Goal: Information Seeking & Learning: Find contact information

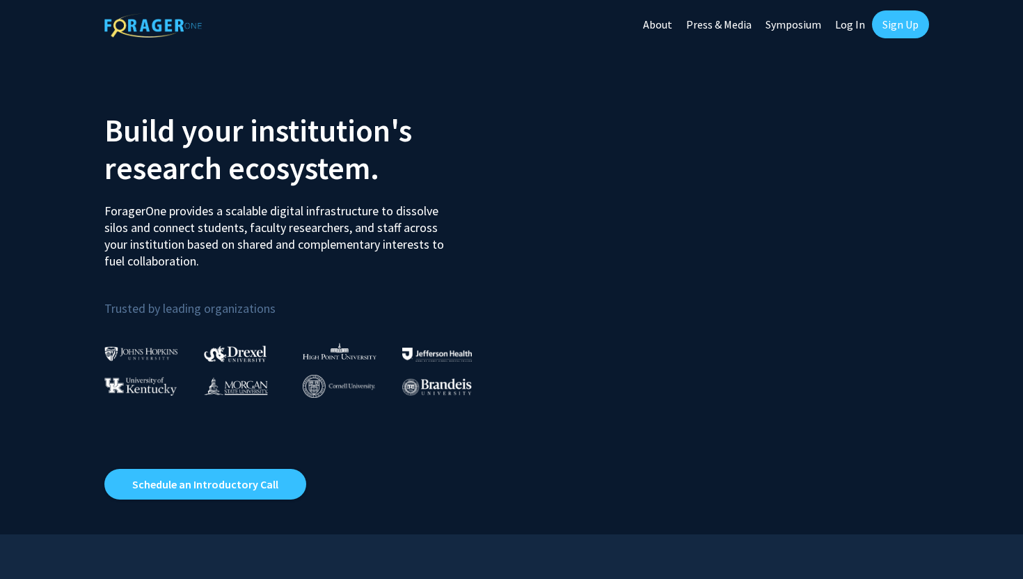
click at [924, 27] on link "Sign Up" at bounding box center [900, 24] width 57 height 28
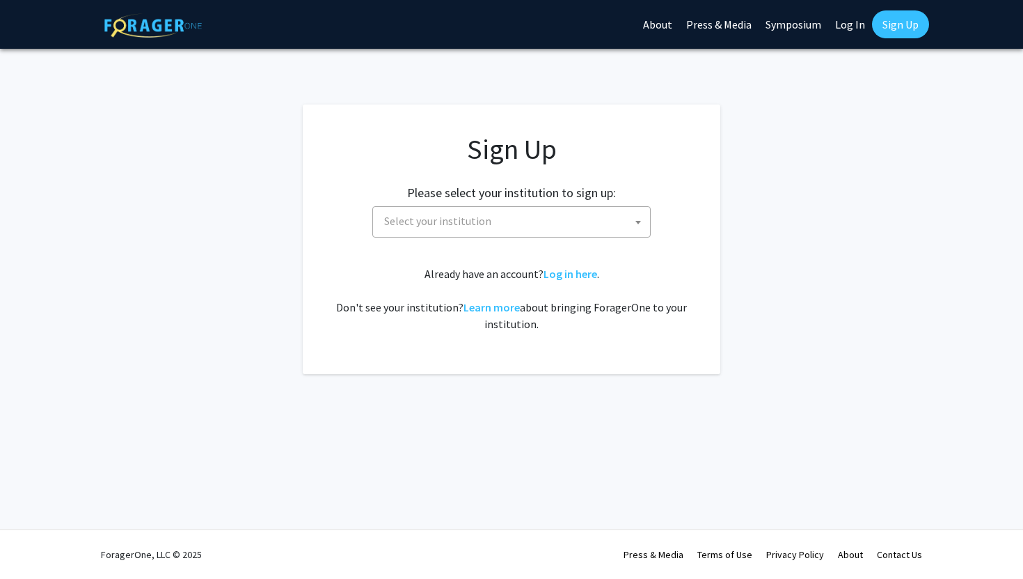
click at [545, 228] on span "Select your institution" at bounding box center [515, 221] width 272 height 29
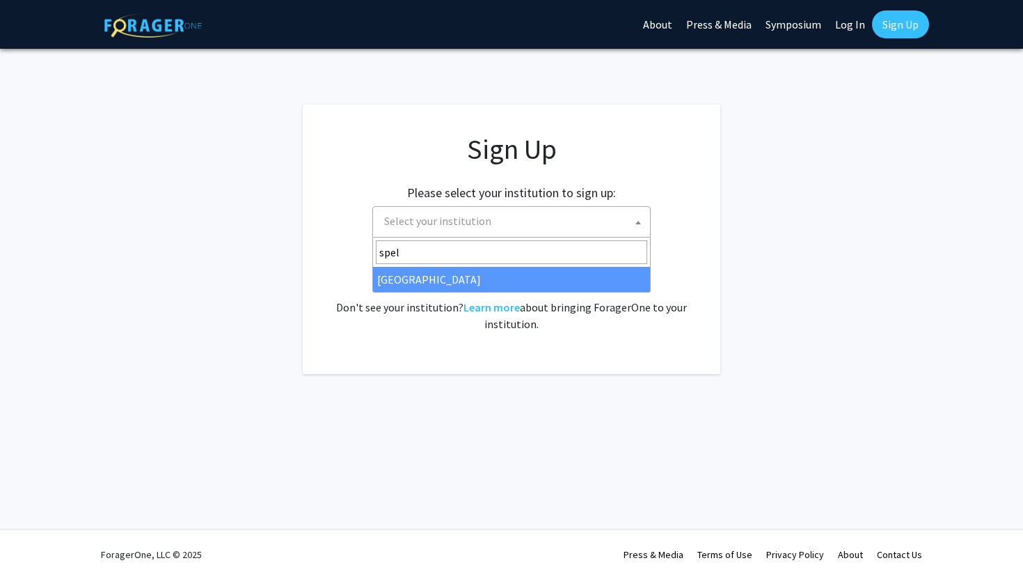
type input "spel"
select select "4"
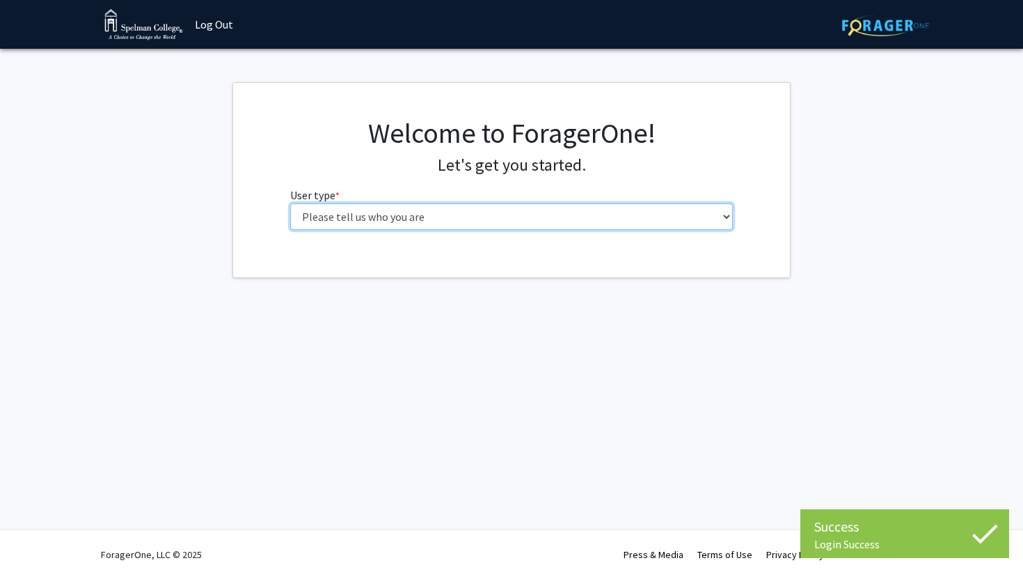
click at [486, 224] on select "Please tell us who you are Undergraduate Student Master's Student Doctoral Cand…" at bounding box center [511, 216] width 443 height 26
select select "1: undergrad"
click at [290, 203] on select "Please tell us who you are Undergraduate Student Master's Student Doctoral Cand…" at bounding box center [511, 216] width 443 height 26
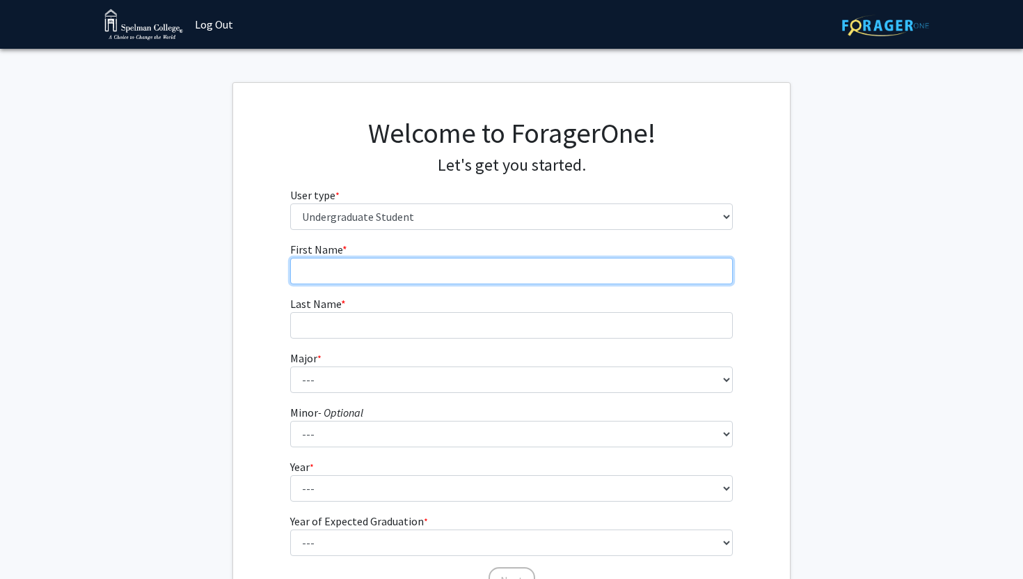
click at [518, 278] on input "First Name * required" at bounding box center [511, 271] width 443 height 26
type input "[PERSON_NAME]"
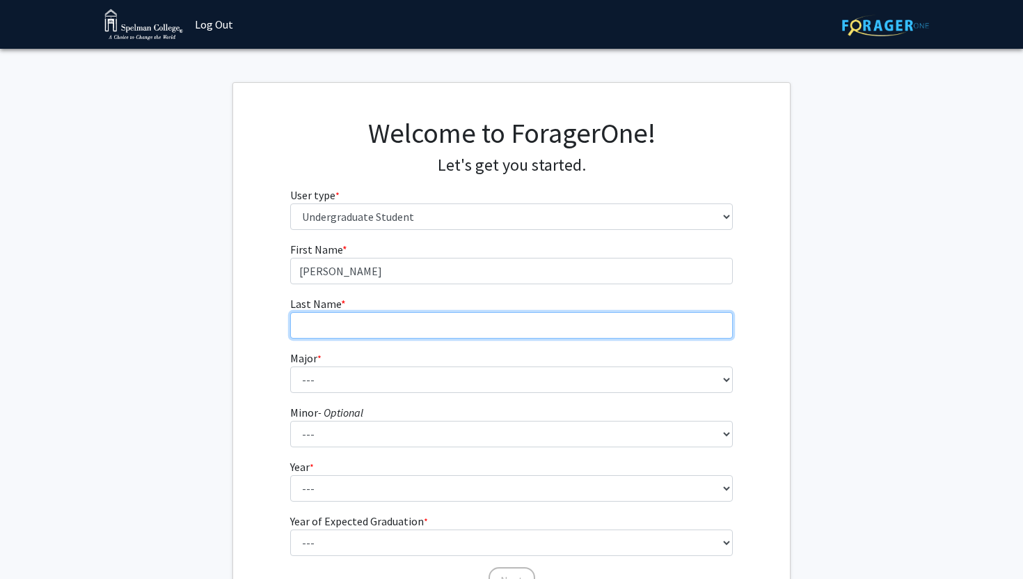
click at [500, 319] on input "Last Name * required" at bounding box center [511, 325] width 443 height 26
type input "[PERSON_NAME]"
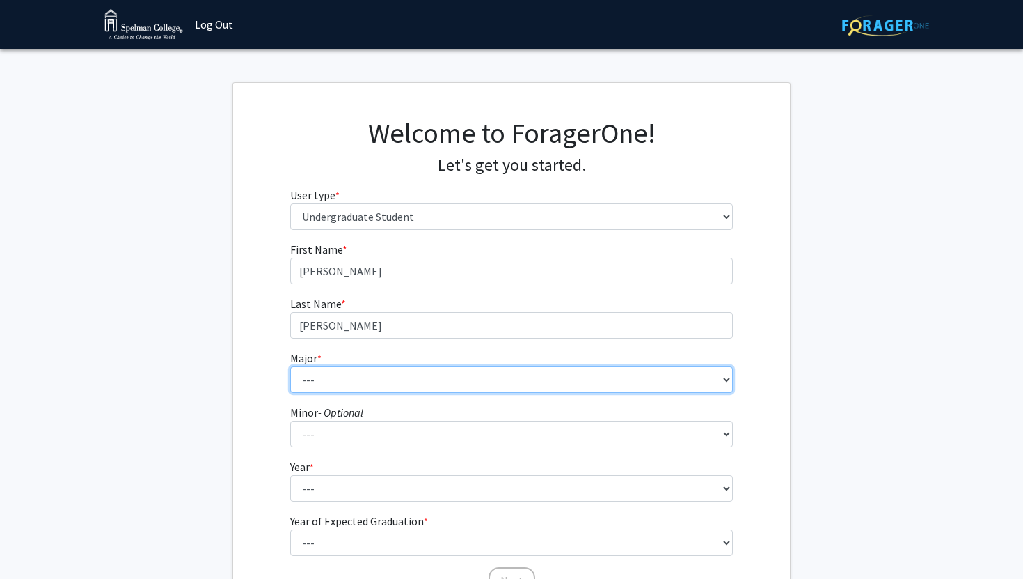
click at [477, 374] on select "--- Art Art History Biochemistry Biology Chemistry Comparative Women’s Studies …" at bounding box center [511, 379] width 443 height 26
select select "29: 275"
click at [290, 366] on select "--- Art Art History Biochemistry Biology Chemistry Comparative Women’s Studies …" at bounding box center [511, 379] width 443 height 26
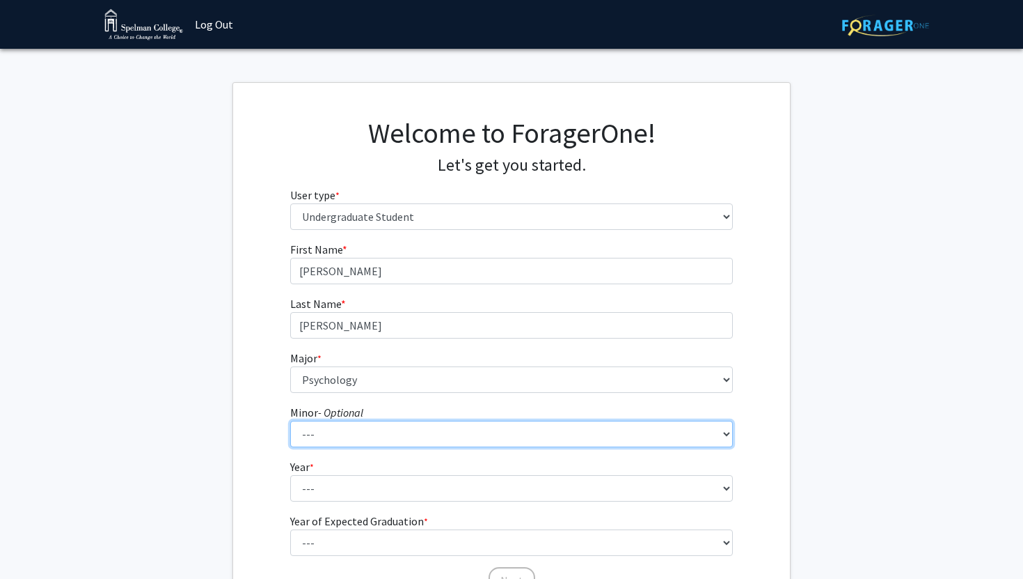
click at [379, 437] on select "--- African Diaspora Studies Anthropology Art History Asian Studies Biochemistr…" at bounding box center [511, 433] width 443 height 26
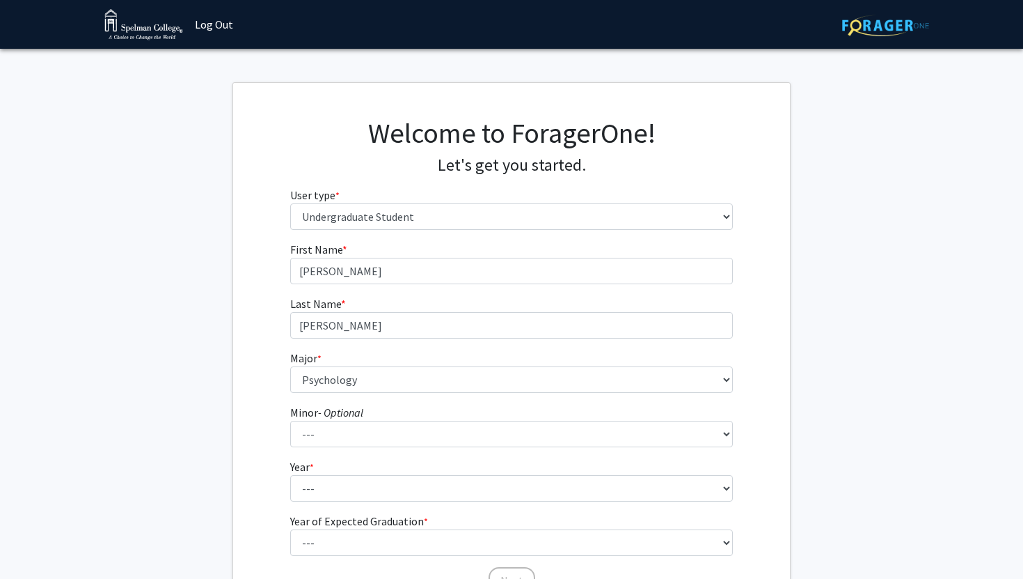
click at [333, 504] on form "First Name * required [PERSON_NAME] Last Name * required [PERSON_NAME] * requir…" at bounding box center [511, 411] width 443 height 340
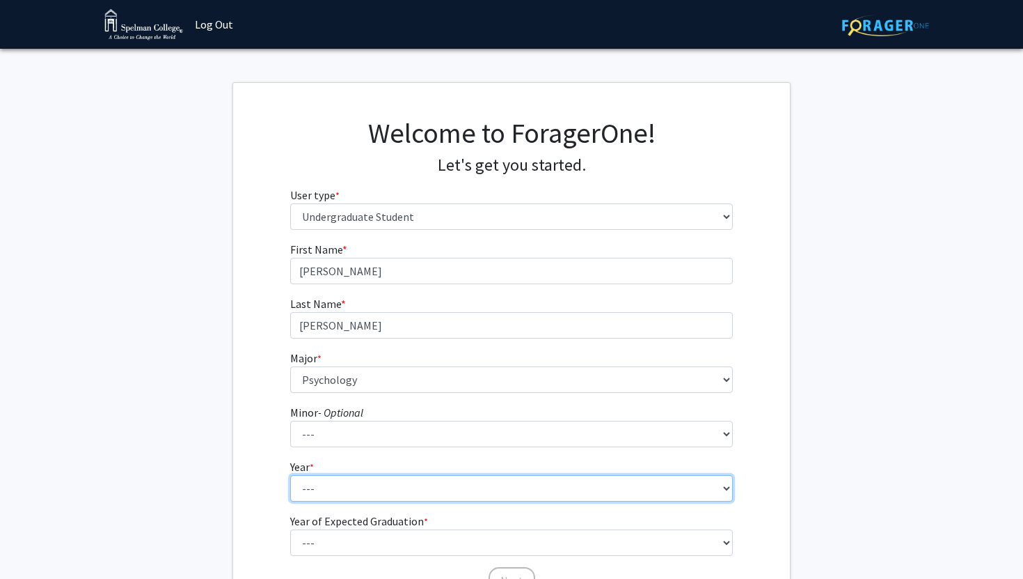
click at [330, 495] on select "--- First-year Sophomore Junior Senior Postbaccalaureate Certificate" at bounding box center [511, 488] width 443 height 26
select select "1: first-year"
click at [290, 475] on select "--- First-year Sophomore Junior Senior Postbaccalaureate Certificate" at bounding box center [511, 488] width 443 height 26
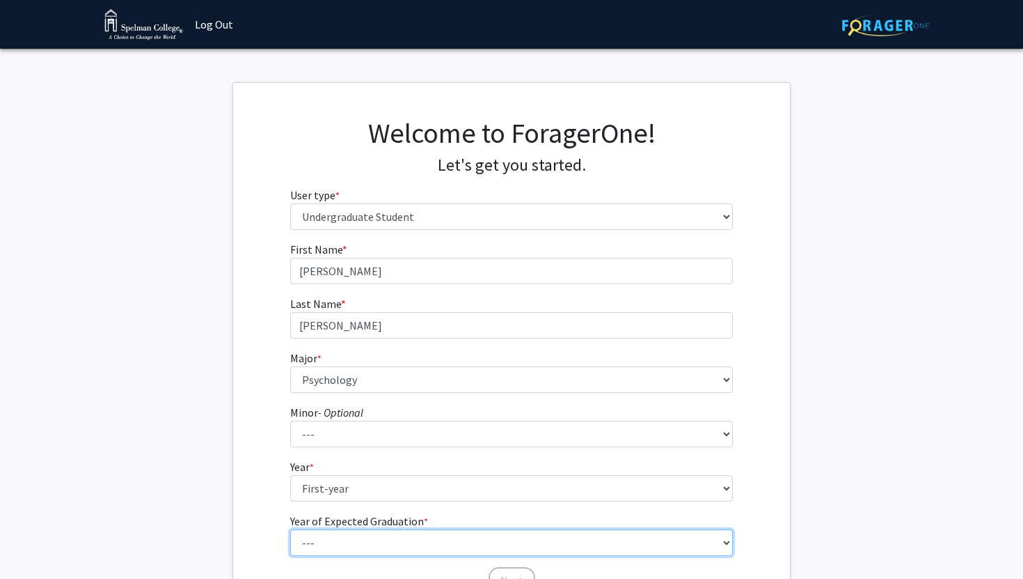
click at [337, 537] on select "--- 2025 2026 2027 2028 2029 2030 2031 2032 2033 2034" at bounding box center [511, 542] width 443 height 26
select select "5: 2029"
click at [290, 529] on select "--- 2025 2026 2027 2028 2029 2030 2031 2032 2033 2034" at bounding box center [511, 542] width 443 height 26
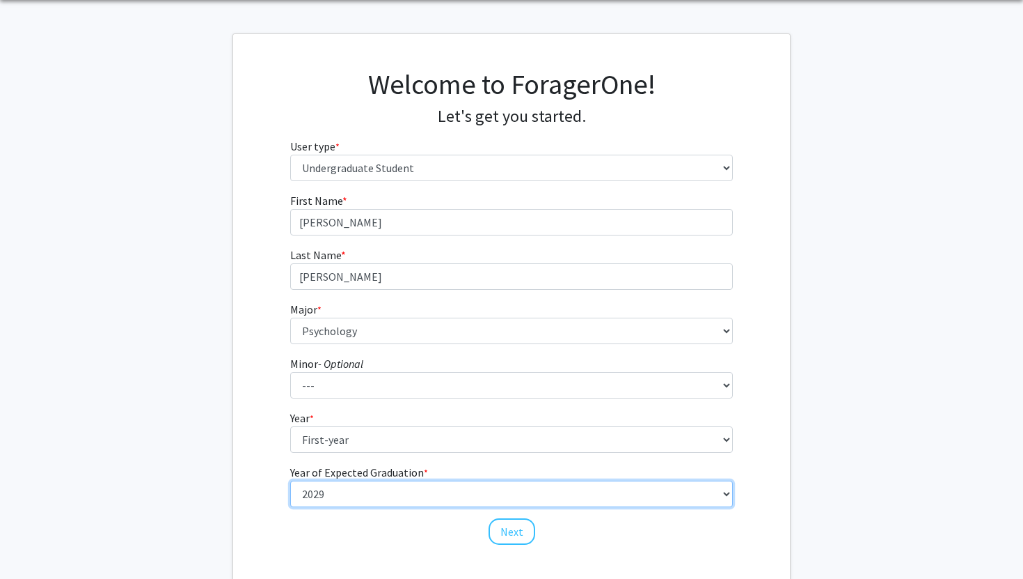
scroll to position [134, 0]
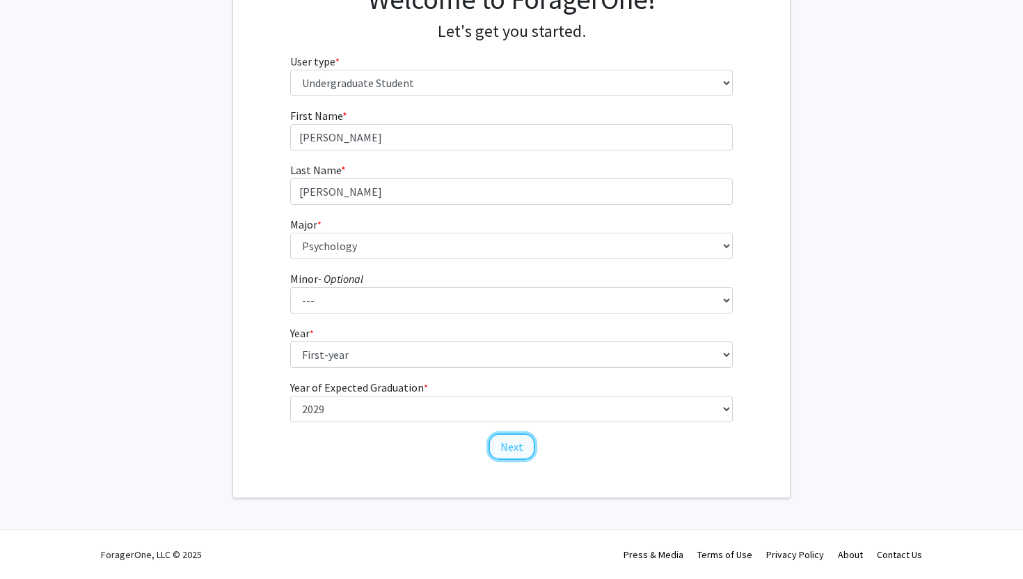
click at [514, 446] on button "Next" at bounding box center [512, 446] width 47 height 26
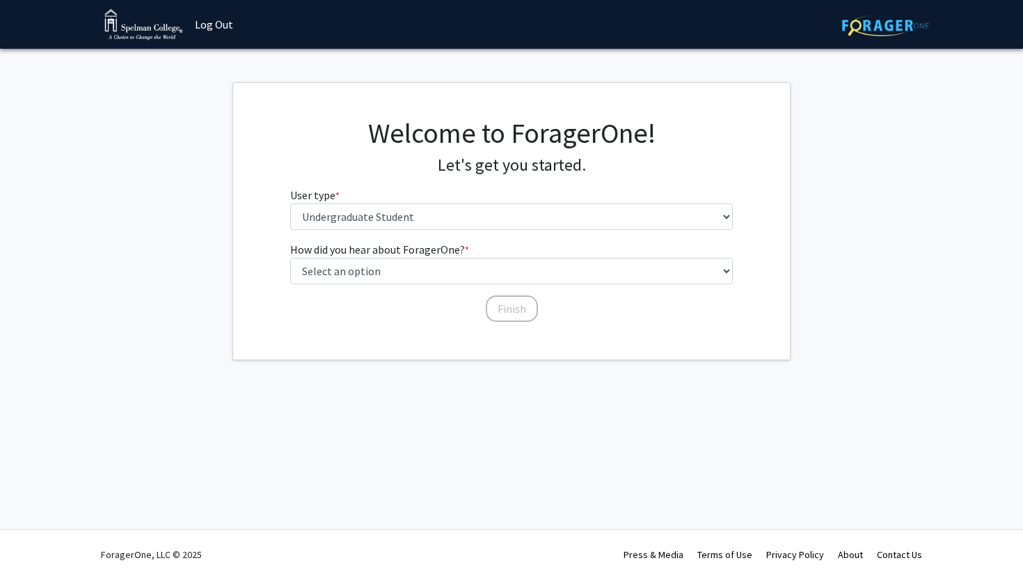
scroll to position [0, 0]
click at [457, 200] on fg-select "User type * required Please tell us who you are Undergraduate Student Master's …" at bounding box center [511, 208] width 443 height 43
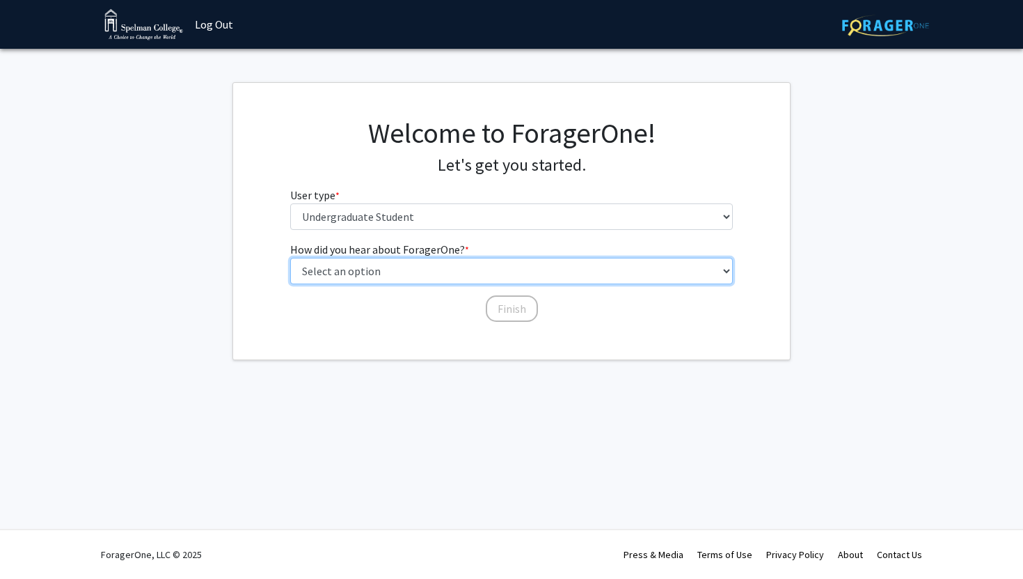
click at [456, 266] on select "Select an option Peer/student recommendation Faculty/staff recommendation Unive…" at bounding box center [511, 271] width 443 height 26
select select "2: faculty_recommendation"
click at [290, 258] on select "Select an option Peer/student recommendation Faculty/staff recommendation Unive…" at bounding box center [511, 271] width 443 height 26
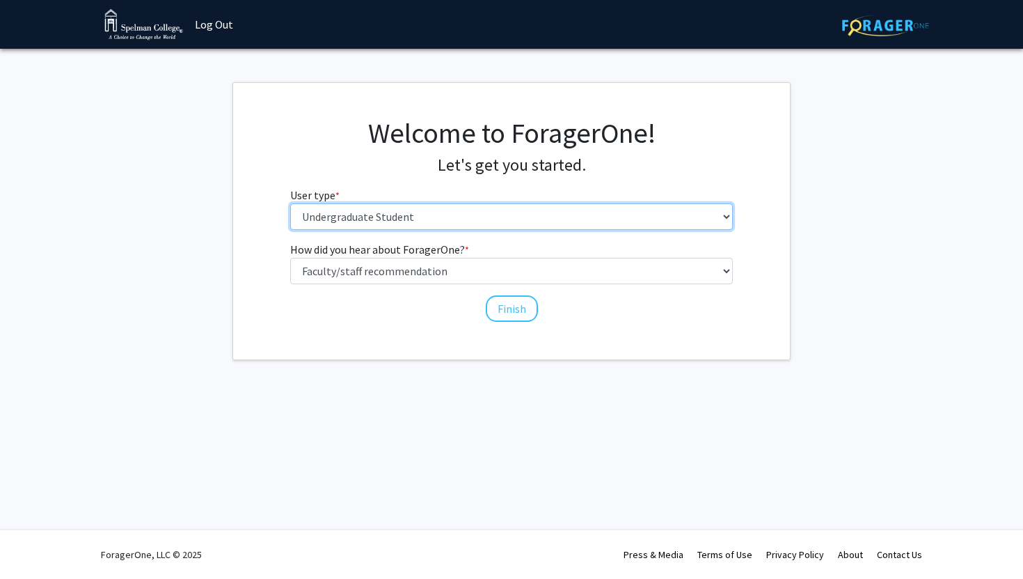
click at [445, 210] on select "Please tell us who you are Undergraduate Student Master's Student Doctoral Cand…" at bounding box center [511, 216] width 443 height 26
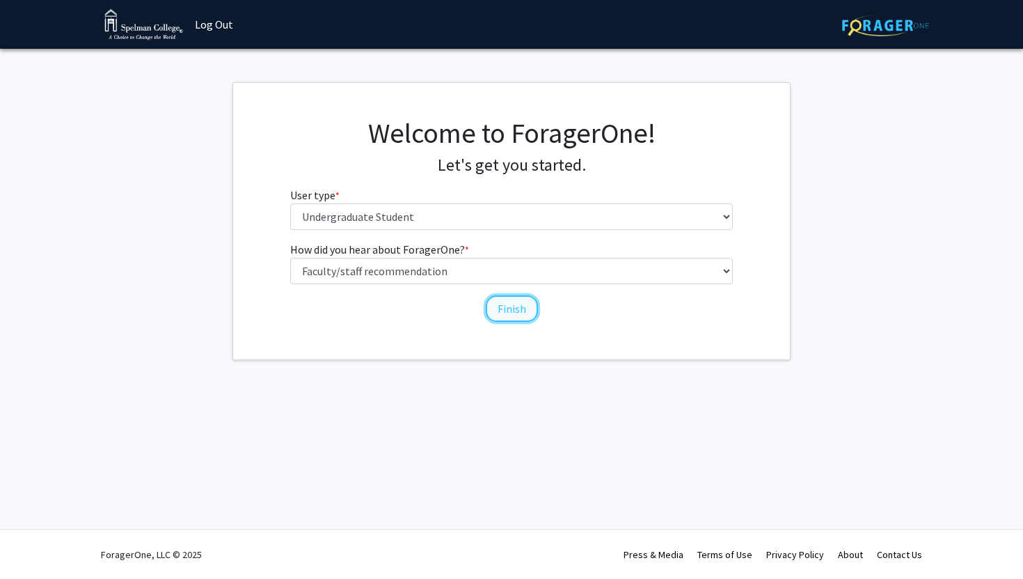
click at [521, 300] on button "Finish" at bounding box center [512, 308] width 52 height 26
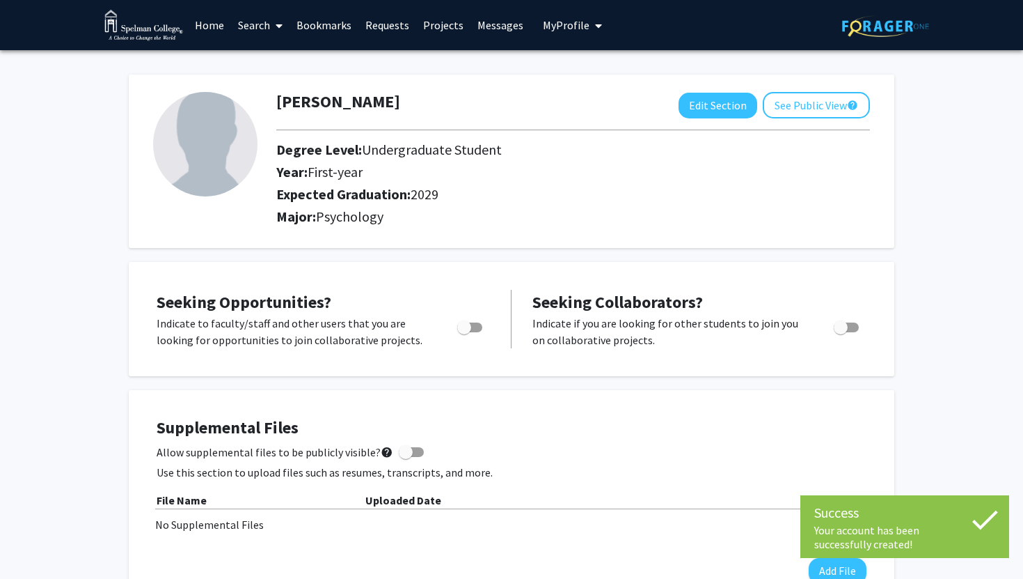
click at [202, 139] on img at bounding box center [205, 144] width 104 height 104
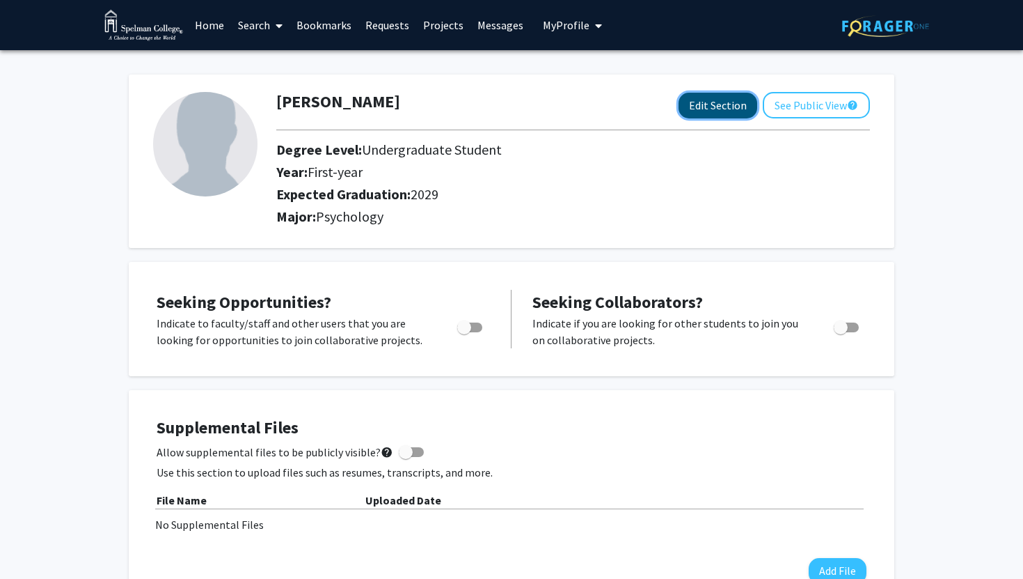
click at [734, 100] on button "Edit Section" at bounding box center [718, 106] width 79 height 26
select select "first-year"
select select "2029"
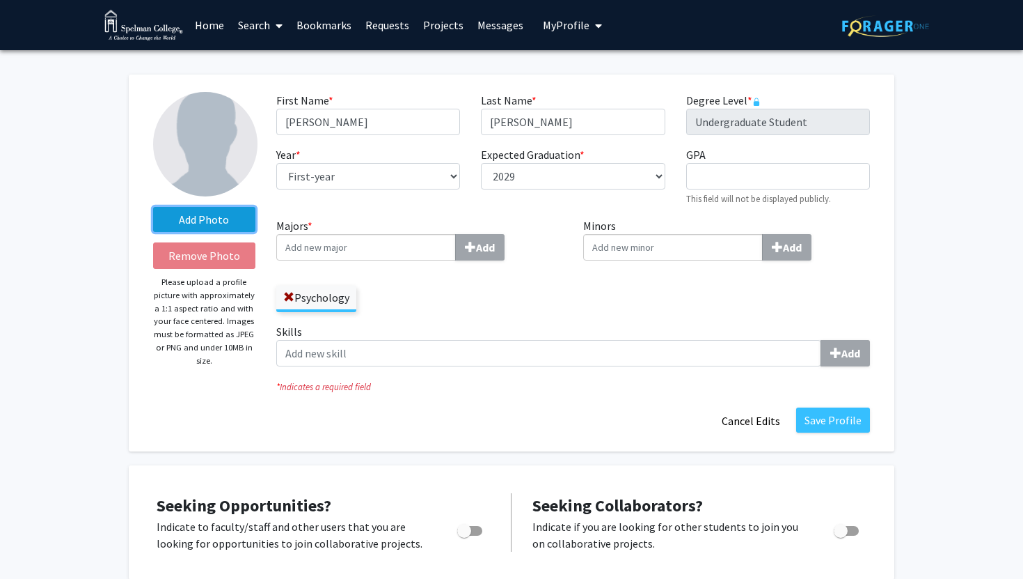
click at [211, 224] on label "Add Photo" at bounding box center [204, 219] width 102 height 25
click at [0, 0] on input "Add Photo" at bounding box center [0, 0] width 0 height 0
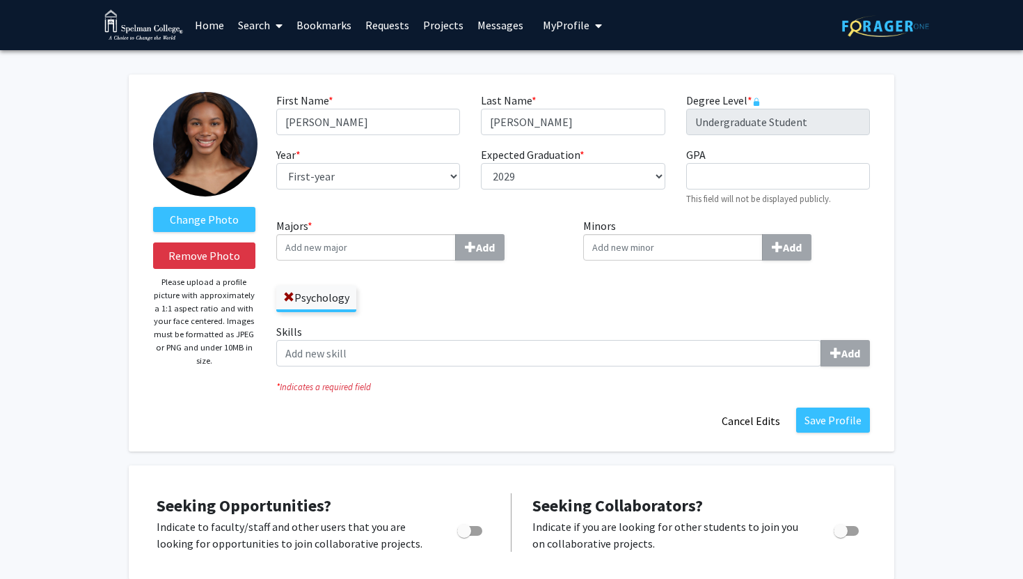
click at [572, 402] on fg-title-edit "First Name * required [PERSON_NAME] Last Name * required [PERSON_NAME] Degree L…" at bounding box center [573, 263] width 594 height 342
click at [849, 411] on button "Save Profile" at bounding box center [833, 419] width 74 height 25
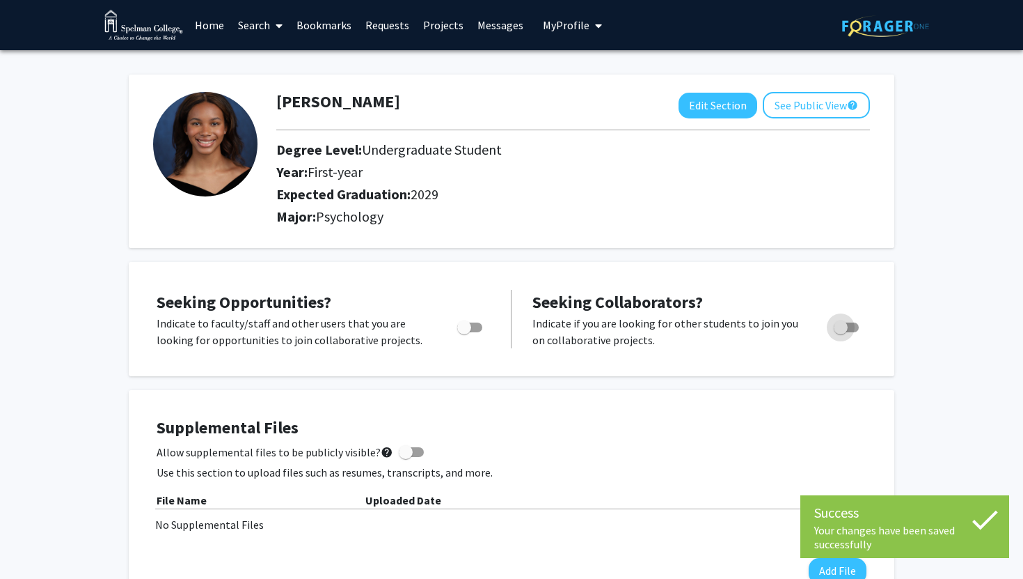
click at [856, 327] on span "Toggle" at bounding box center [846, 327] width 25 height 10
click at [841, 332] on input "Would you like to receive other student requests to work with you?" at bounding box center [840, 332] width 1 height 1
checkbox input "true"
click at [472, 324] on span "Toggle" at bounding box center [469, 327] width 25 height 10
click at [464, 332] on input "Are you actively seeking opportunities?" at bounding box center [464, 332] width 1 height 1
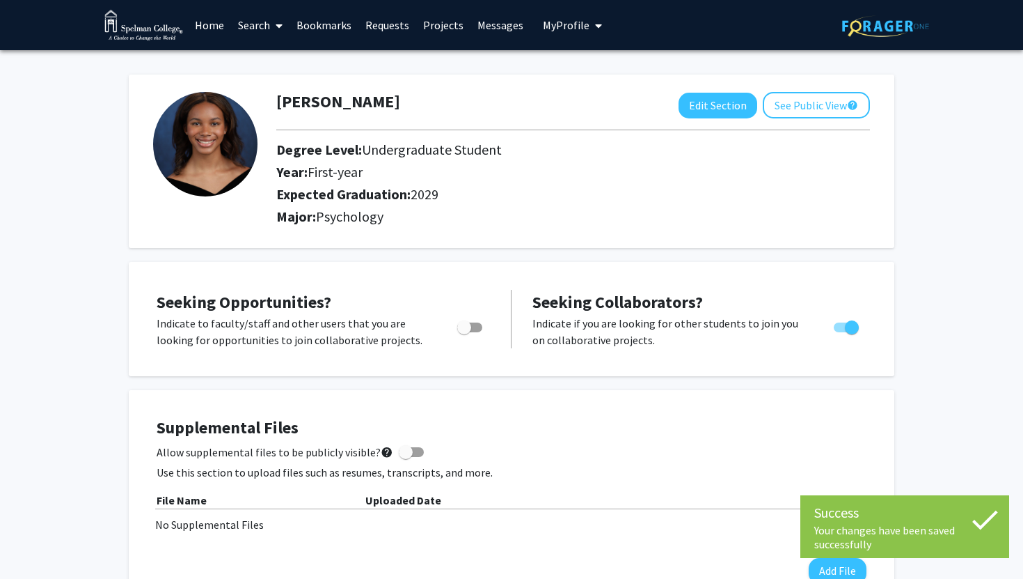
checkbox input "true"
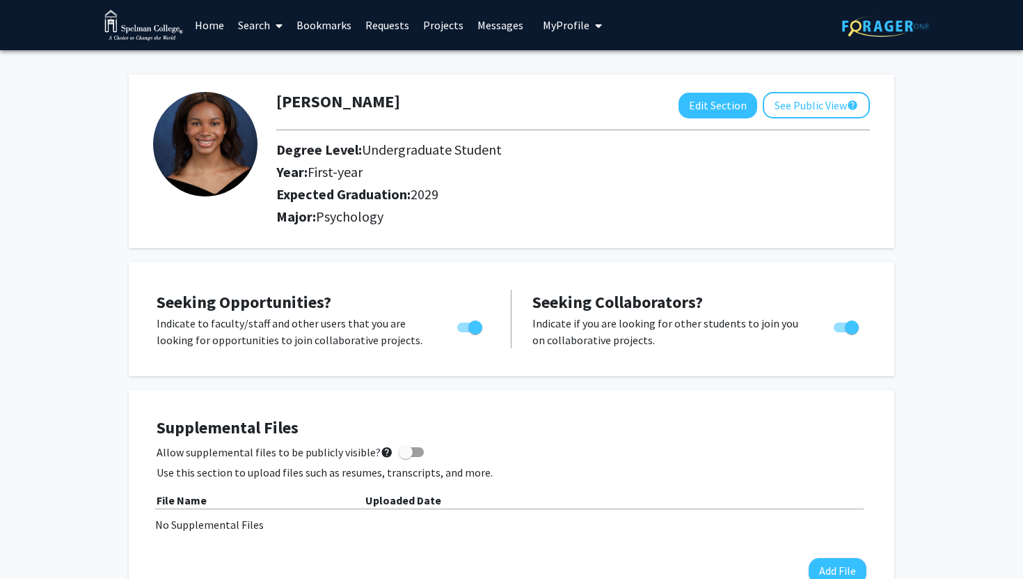
click at [244, 24] on link "Search" at bounding box center [260, 25] width 58 height 49
click at [267, 58] on span "Faculty/Staff" at bounding box center [282, 64] width 102 height 28
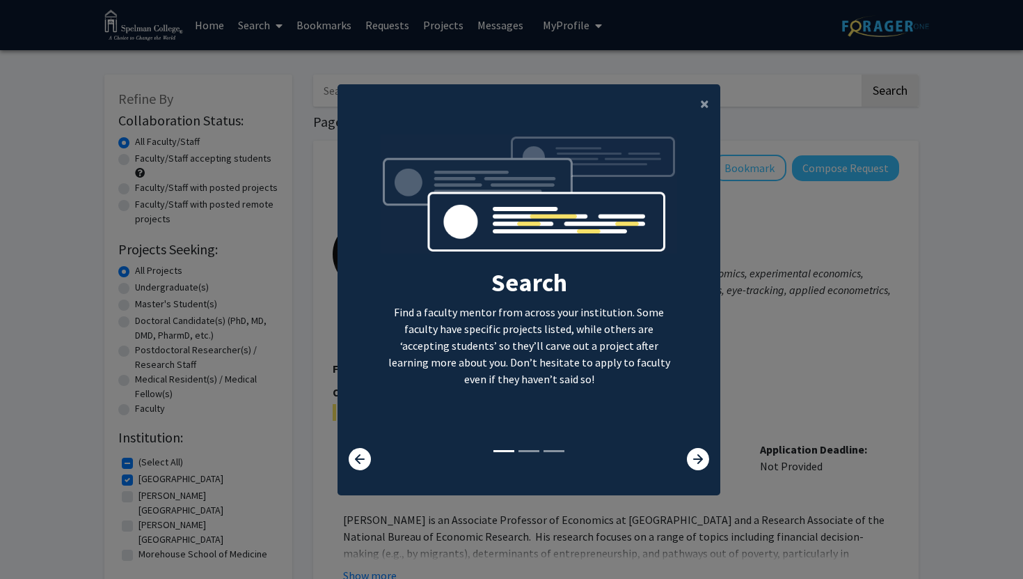
click at [677, 108] on div "×" at bounding box center [529, 103] width 383 height 39
click at [694, 111] on button "×" at bounding box center [704, 103] width 31 height 39
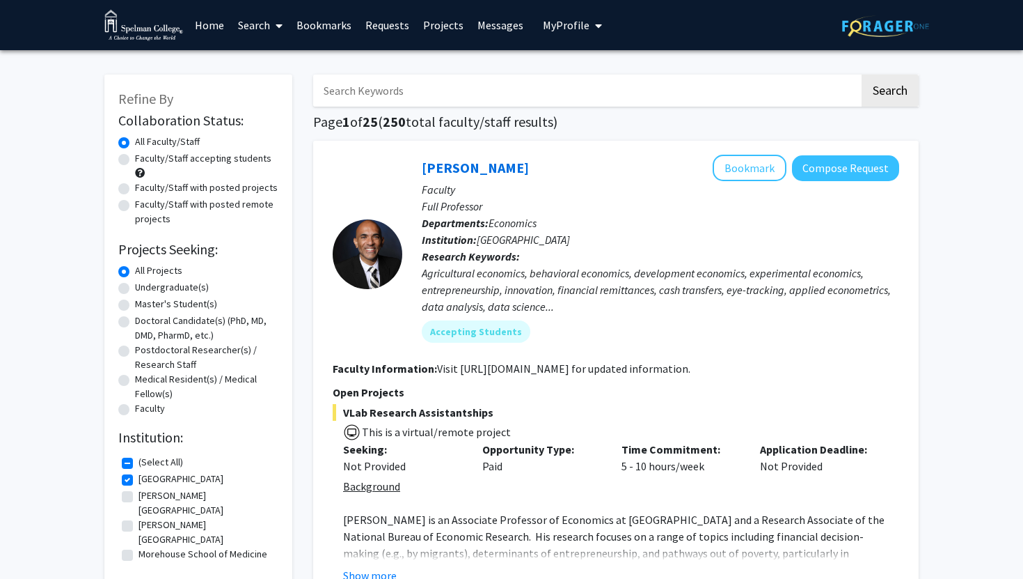
click at [546, 84] on input "Search Keywords" at bounding box center [586, 90] width 546 height 32
click at [551, 320] on div "Accepting Students" at bounding box center [660, 331] width 483 height 28
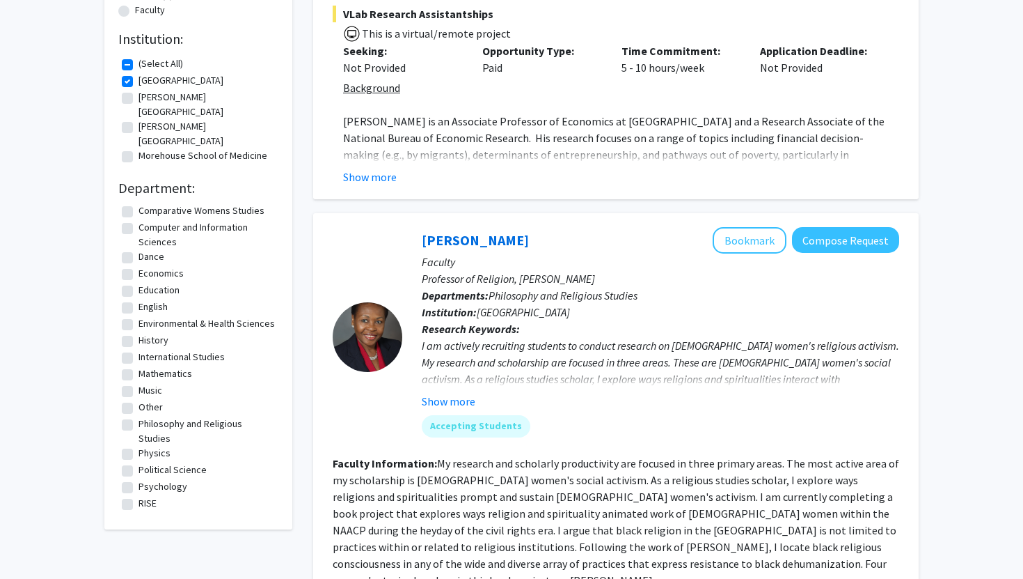
scroll to position [83, 0]
click at [139, 478] on label "Psychology" at bounding box center [163, 485] width 49 height 15
click at [139, 478] on input "Psychology" at bounding box center [143, 482] width 9 height 9
checkbox input "true"
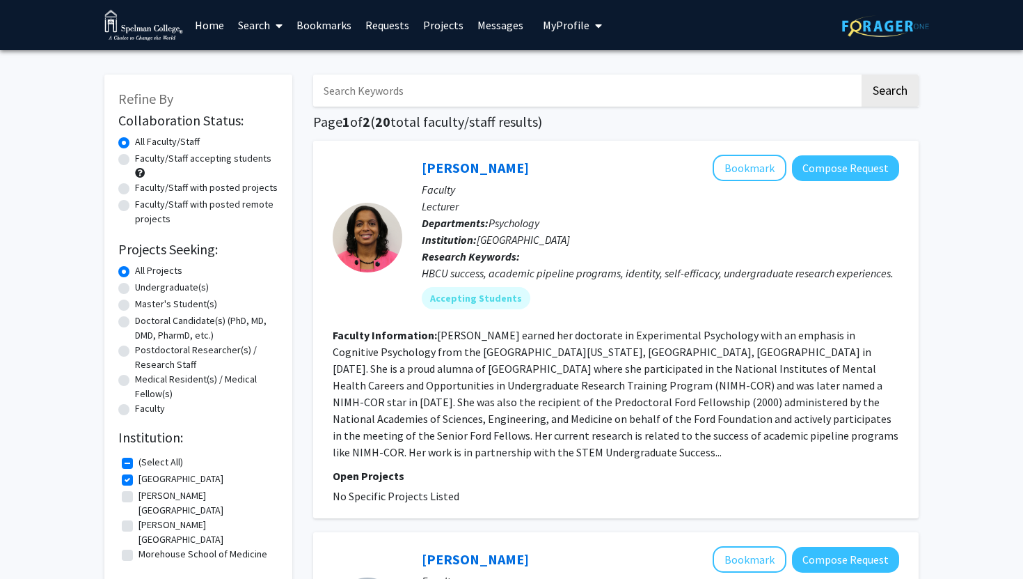
click at [362, 78] on input "Search Keywords" at bounding box center [586, 90] width 546 height 32
type input "sports [MEDICAL_DATA]"
click at [862, 74] on button "Search" at bounding box center [890, 90] width 57 height 32
checkbox input "false"
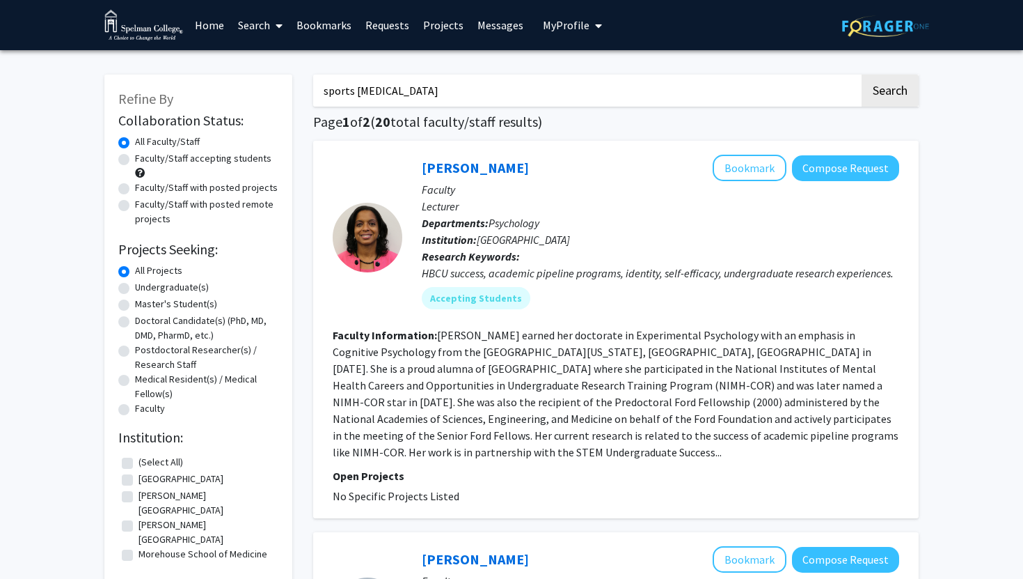
checkbox input "false"
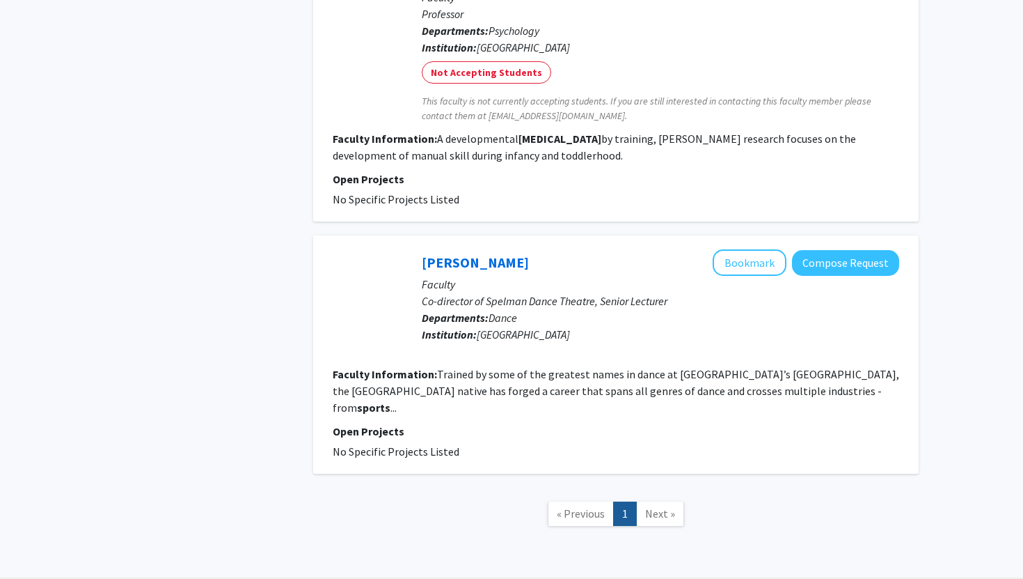
scroll to position [1156, 0]
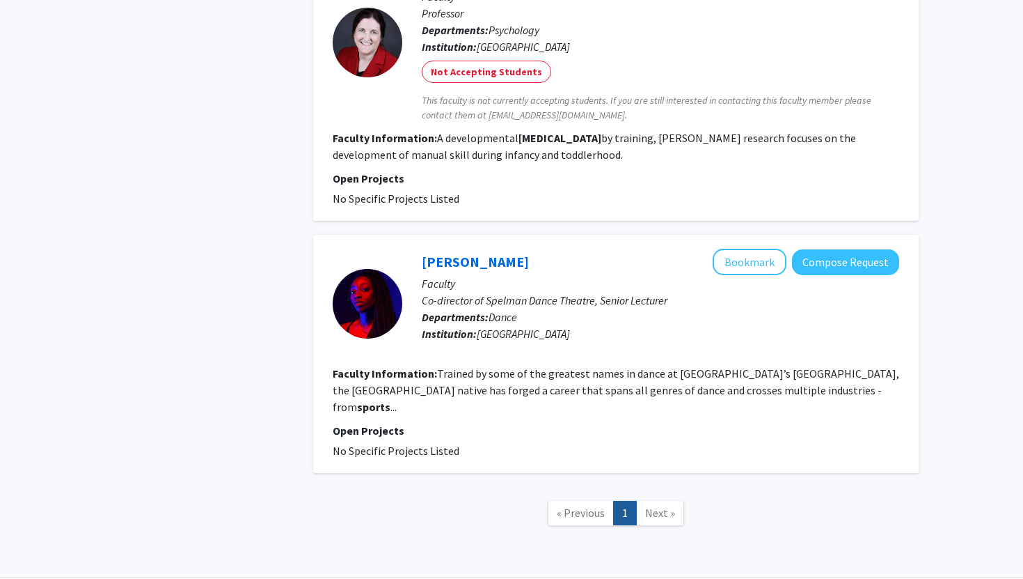
click at [737, 367] on fg-read-more "Trained by some of the greatest names in dance at [GEOGRAPHIC_DATA]’s [GEOGRAPH…" at bounding box center [616, 389] width 567 height 47
click at [441, 253] on link "[PERSON_NAME]" at bounding box center [475, 261] width 107 height 17
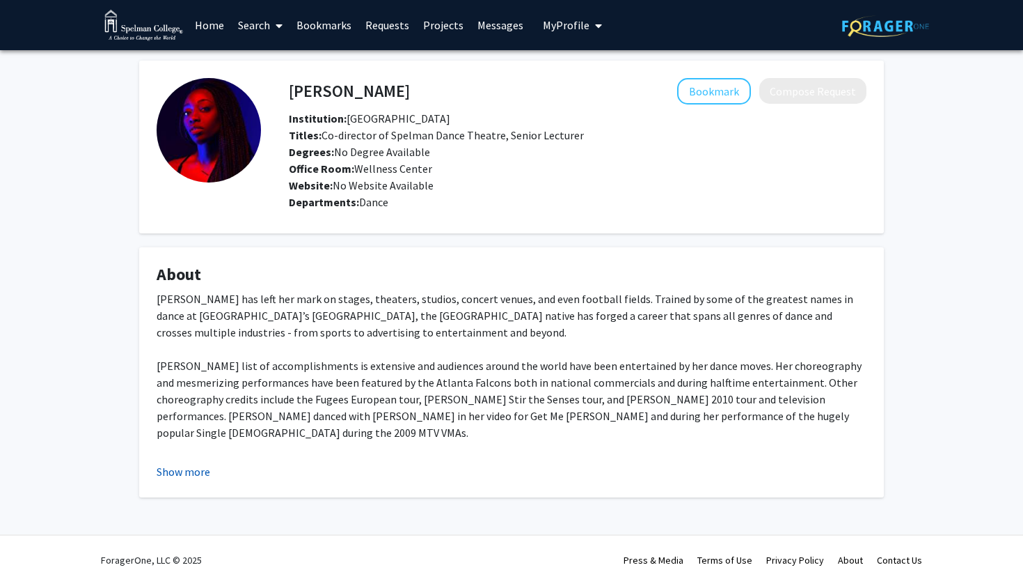
click at [193, 464] on button "Show more" at bounding box center [184, 471] width 54 height 17
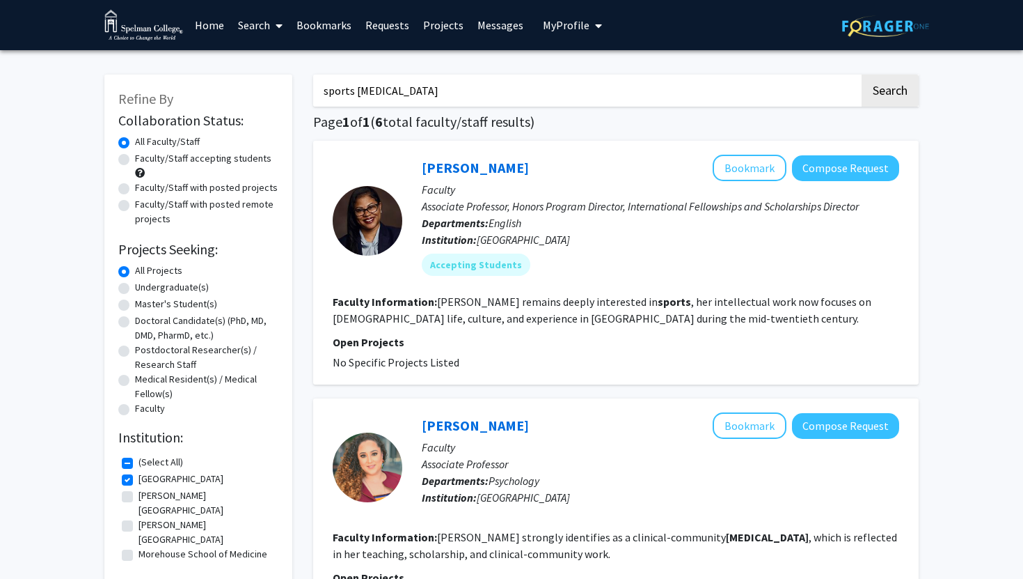
click at [708, 85] on input "sports [MEDICAL_DATA]" at bounding box center [586, 90] width 546 height 32
type input "s"
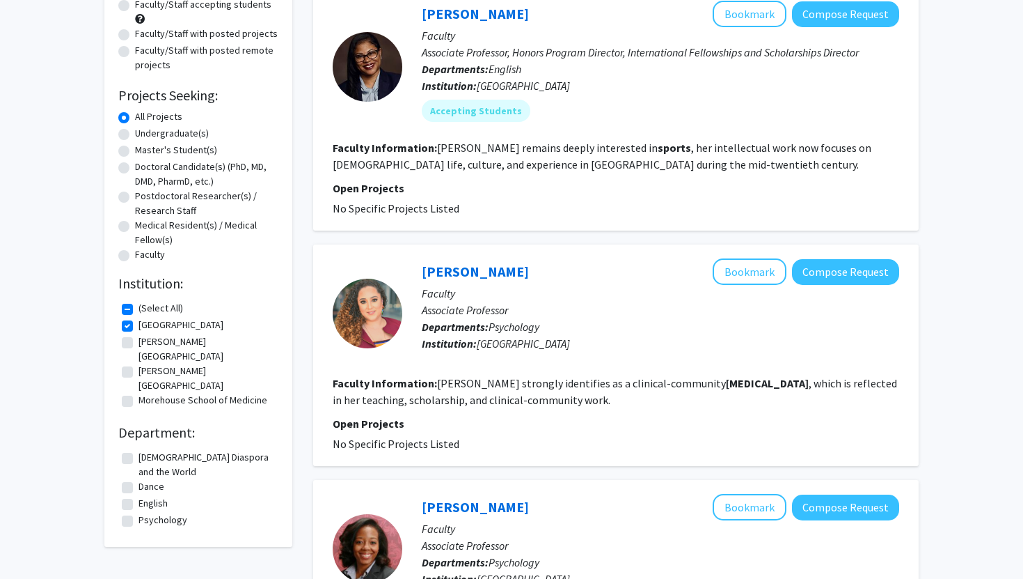
scroll to position [163, 0]
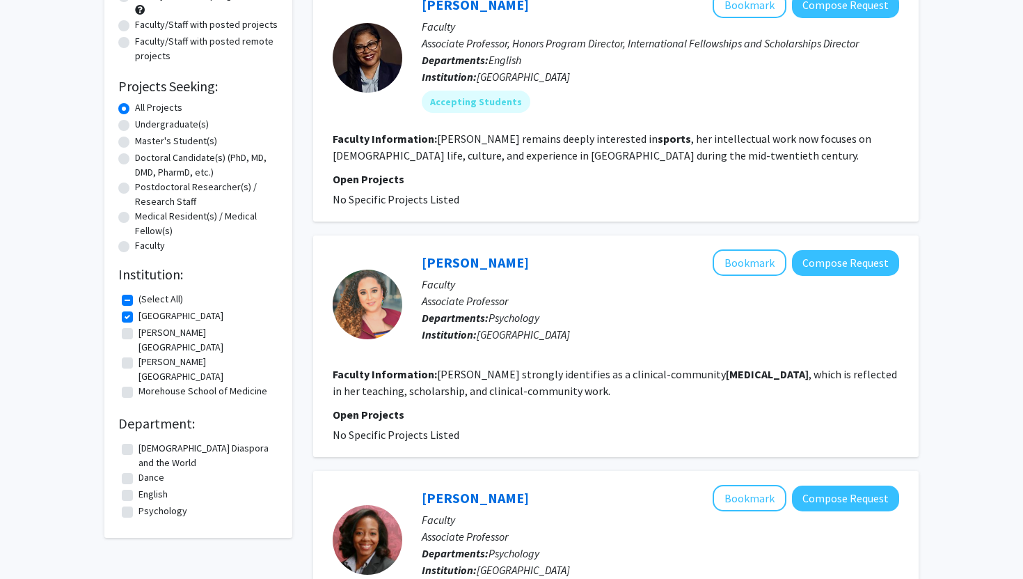
click at [180, 354] on label "[PERSON_NAME][GEOGRAPHIC_DATA]" at bounding box center [207, 368] width 136 height 29
click at [148, 354] on input "[PERSON_NAME][GEOGRAPHIC_DATA]" at bounding box center [143, 358] width 9 height 9
checkbox input "true"
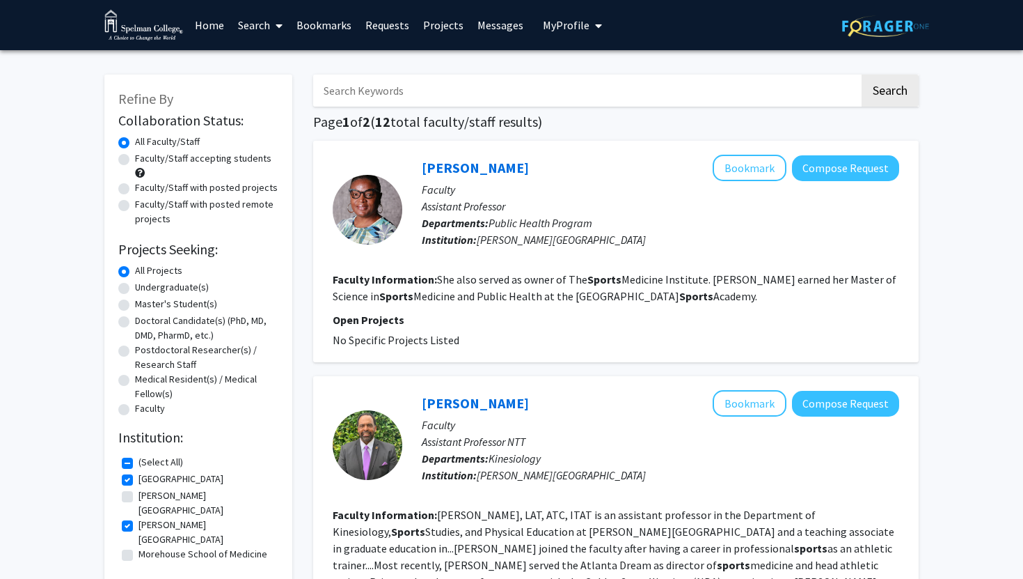
click at [150, 498] on label "[PERSON_NAME][GEOGRAPHIC_DATA]" at bounding box center [207, 502] width 136 height 29
click at [148, 497] on input "[PERSON_NAME][GEOGRAPHIC_DATA]" at bounding box center [143, 492] width 9 height 9
checkbox input "true"
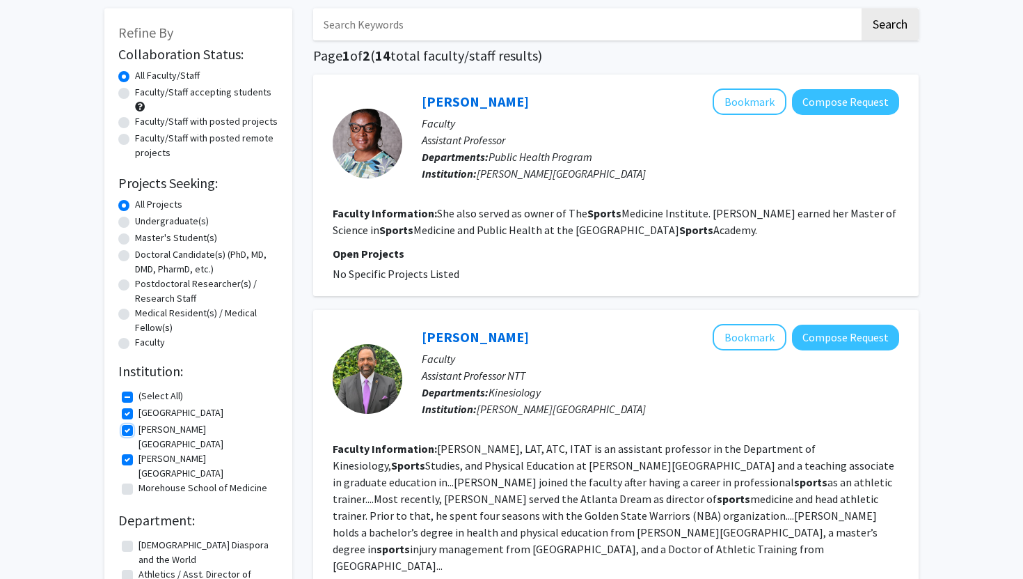
scroll to position [67, 0]
click at [159, 480] on fg-checkbox "[PERSON_NAME][GEOGRAPHIC_DATA][PERSON_NAME]" at bounding box center [198, 488] width 153 height 17
click at [162, 480] on label "Morehouse School of Medicine" at bounding box center [203, 487] width 129 height 15
click at [148, 480] on input "Morehouse School of Medicine" at bounding box center [143, 484] width 9 height 9
checkbox input "true"
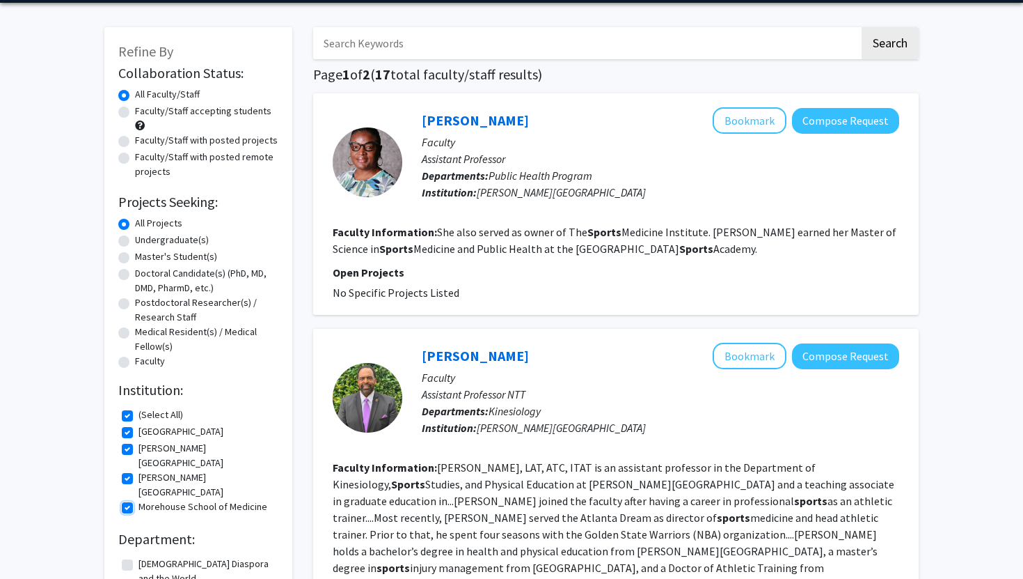
scroll to position [59, 0]
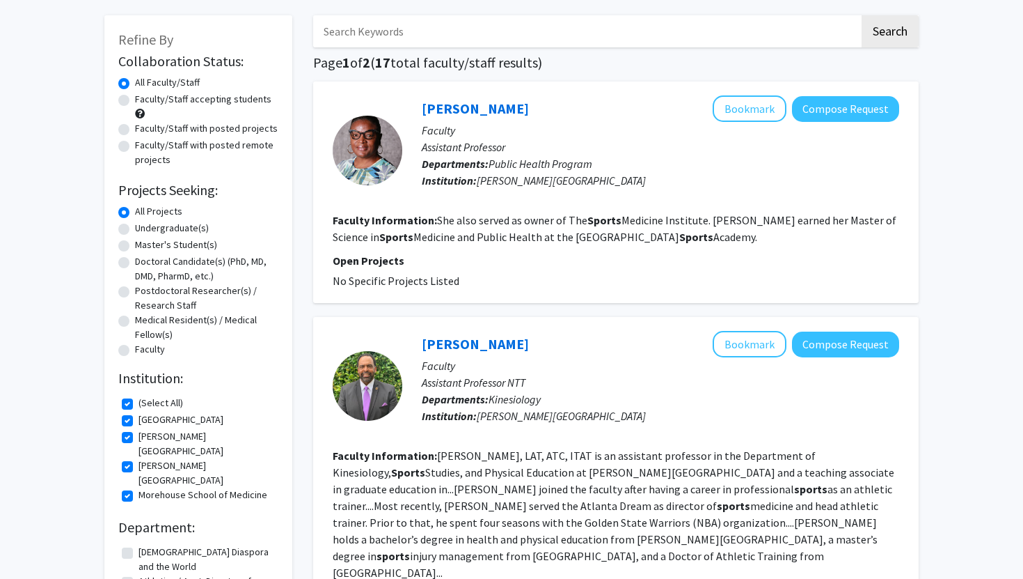
click at [406, 24] on input "Search Keywords" at bounding box center [586, 31] width 546 height 32
type input "sports [MEDICAL_DATA]"
click at [862, 15] on button "Search" at bounding box center [890, 31] width 57 height 32
checkbox input "false"
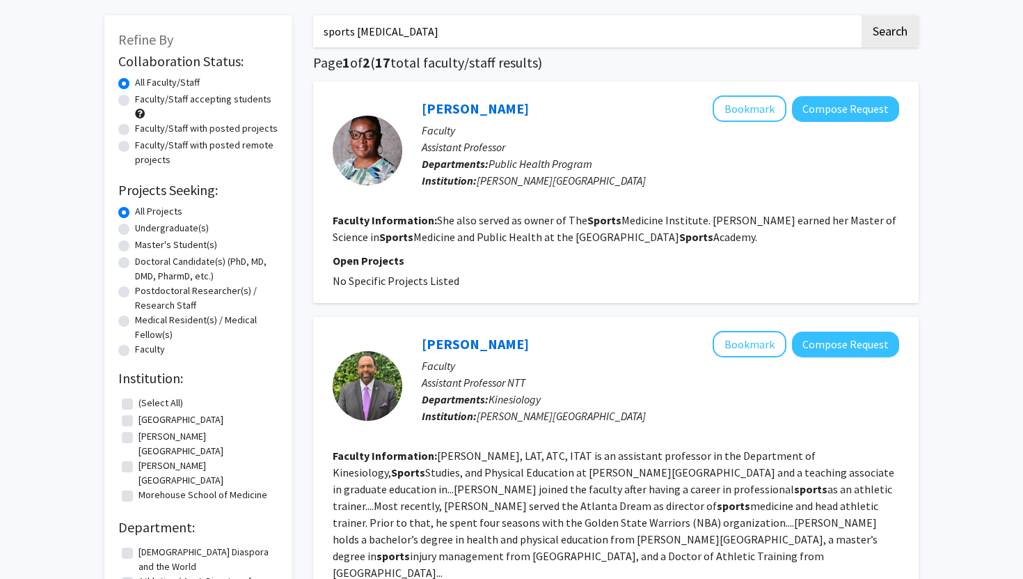
checkbox input "false"
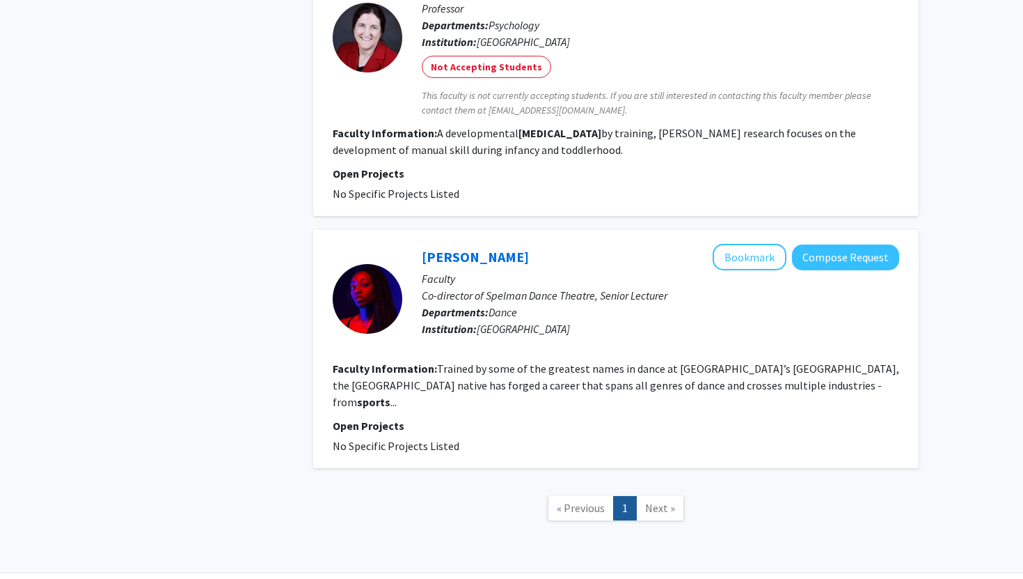
scroll to position [1171, 0]
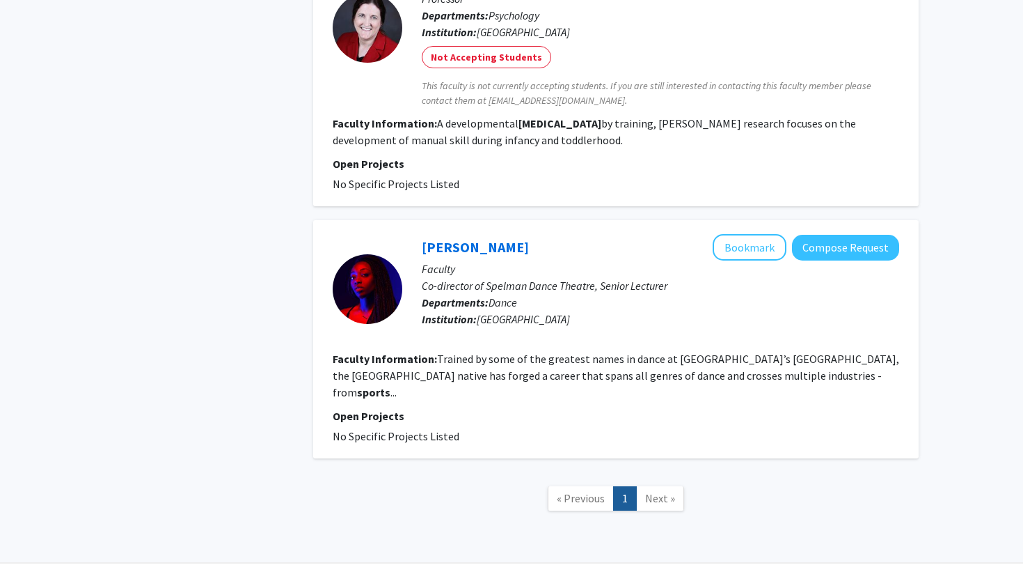
click at [657, 491] on span "Next »" at bounding box center [660, 498] width 30 height 14
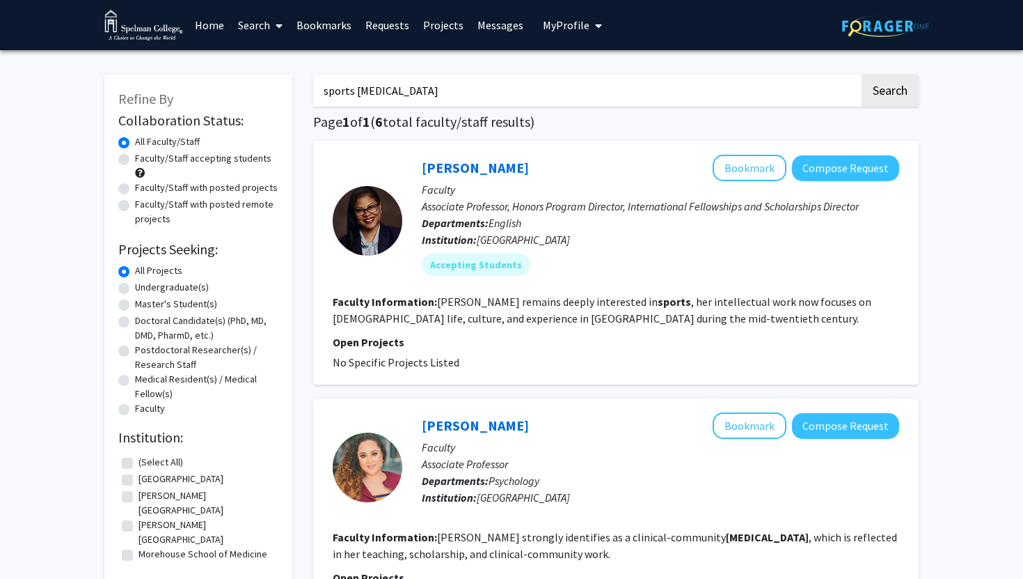
scroll to position [173, 0]
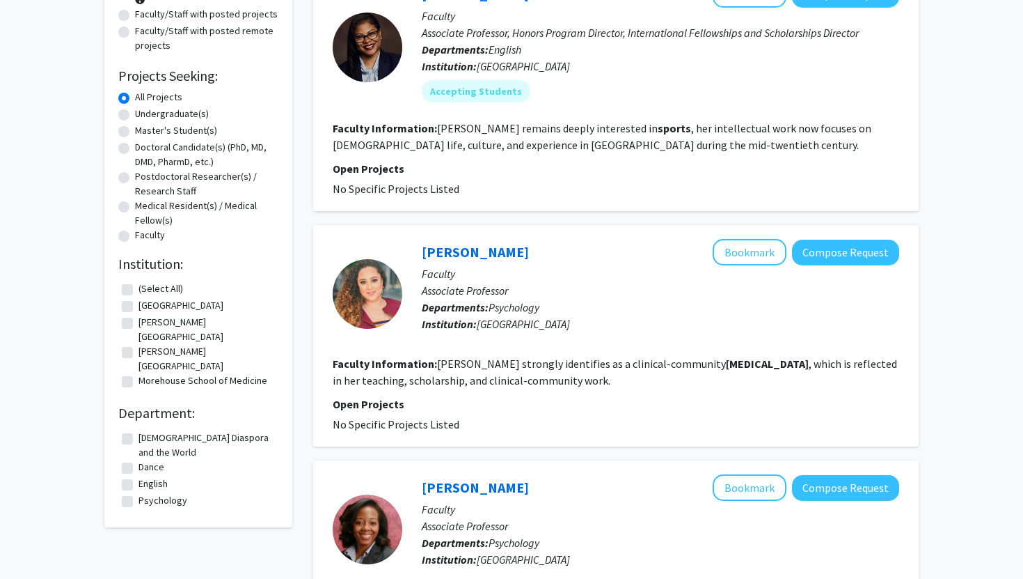
click at [139, 310] on label "[GEOGRAPHIC_DATA]" at bounding box center [181, 305] width 85 height 15
click at [139, 307] on input "[GEOGRAPHIC_DATA]" at bounding box center [143, 302] width 9 height 9
checkbox input "true"
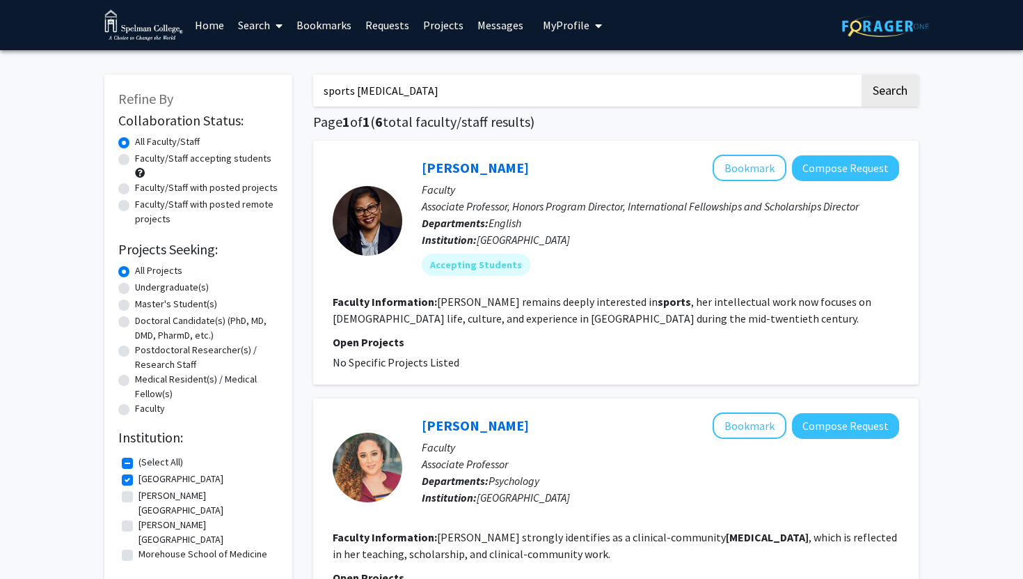
click at [139, 501] on label "[PERSON_NAME][GEOGRAPHIC_DATA]" at bounding box center [207, 502] width 136 height 29
click at [139, 497] on input "[PERSON_NAME][GEOGRAPHIC_DATA]" at bounding box center [143, 492] width 9 height 9
checkbox input "true"
click at [134, 517] on fg-checkbox "[PERSON_NAME][GEOGRAPHIC_DATA] [PERSON_NAME][GEOGRAPHIC_DATA]" at bounding box center [198, 531] width 153 height 29
click at [139, 517] on label "[PERSON_NAME][GEOGRAPHIC_DATA]" at bounding box center [207, 531] width 136 height 29
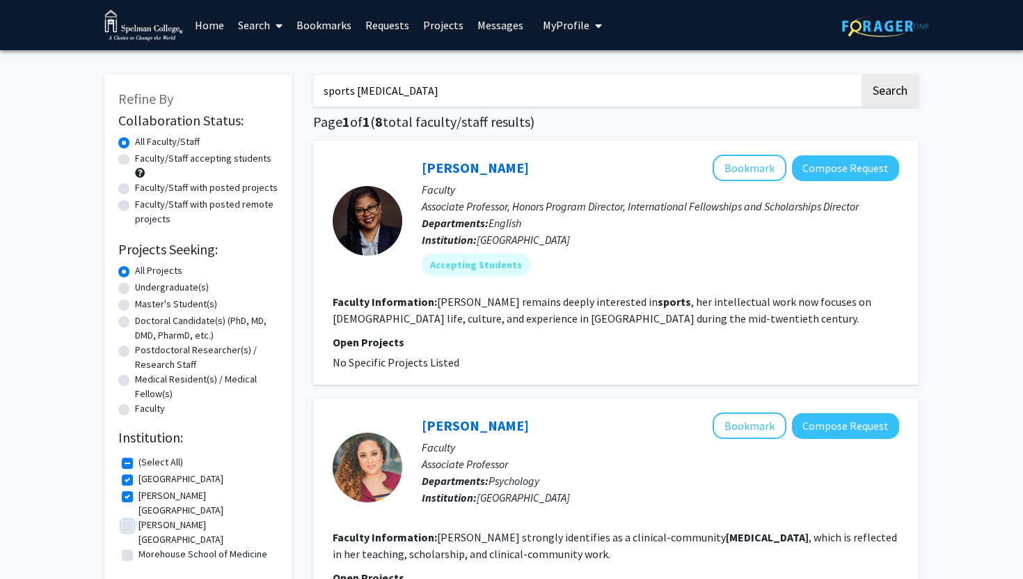
click at [139, 517] on input "[PERSON_NAME][GEOGRAPHIC_DATA]" at bounding box center [143, 521] width 9 height 9
checkbox input "true"
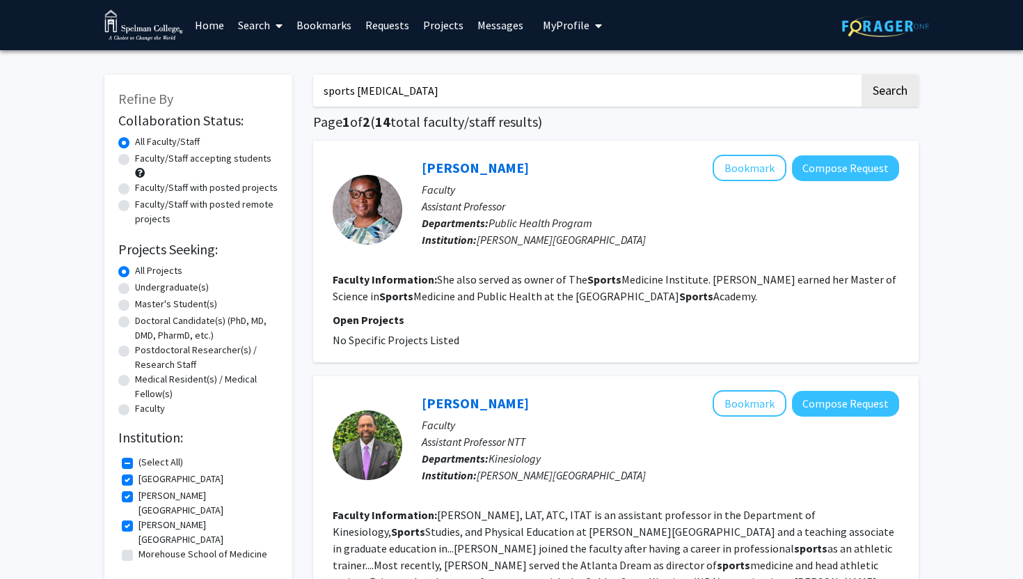
click at [139, 546] on label "Morehouse School of Medicine" at bounding box center [203, 553] width 129 height 15
click at [139, 546] on input "Morehouse School of Medicine" at bounding box center [143, 550] width 9 height 9
checkbox input "true"
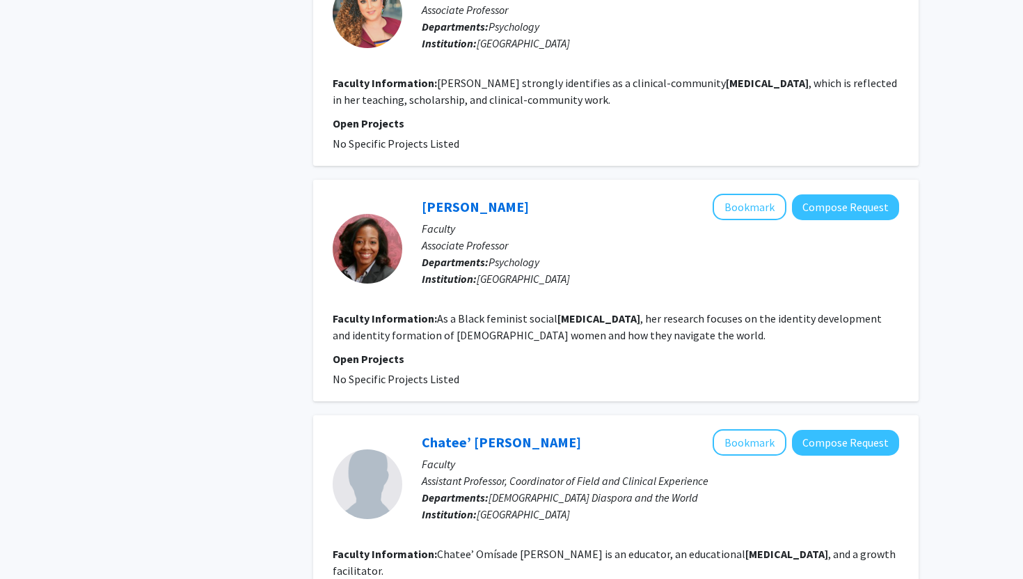
scroll to position [2076, 0]
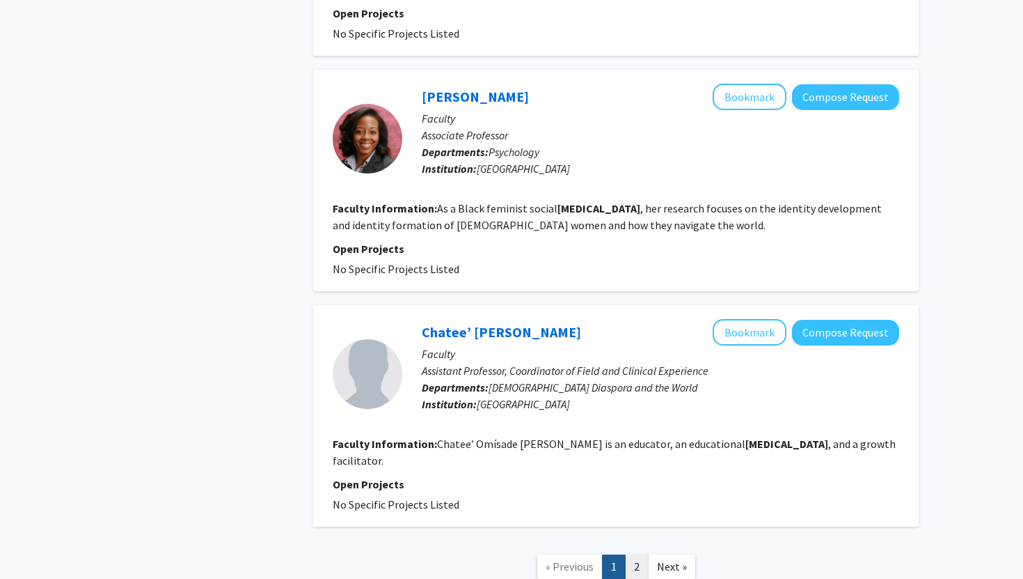
click at [642, 554] on link "2" at bounding box center [637, 566] width 24 height 24
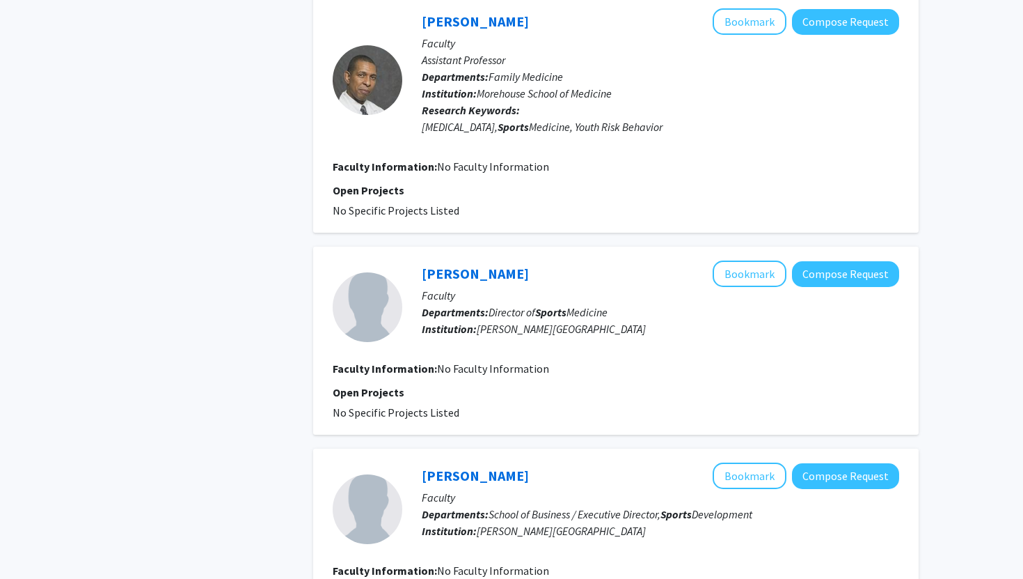
scroll to position [1458, 0]
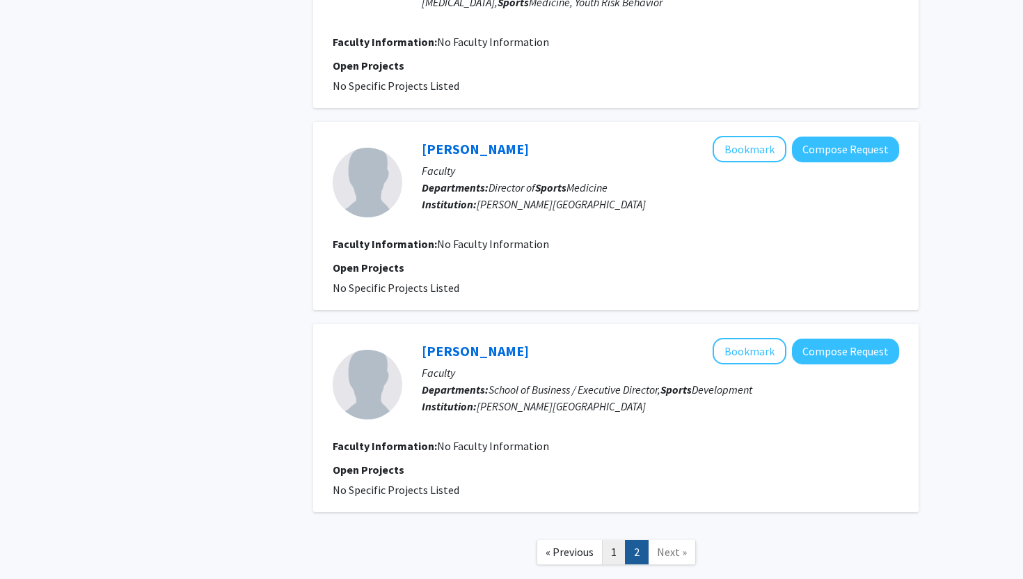
click at [611, 540] on link "1" at bounding box center [614, 552] width 24 height 24
